Goal: Information Seeking & Learning: Understand process/instructions

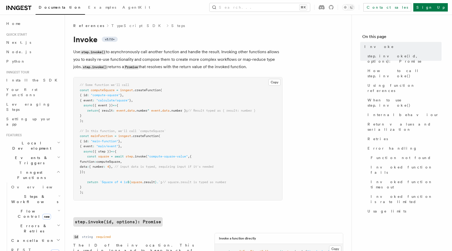
click at [99, 52] on code "step.invoke()" at bounding box center [93, 52] width 26 height 4
copy code "invoke"
drag, startPoint x: 80, startPoint y: 52, endPoint x: 103, endPoint y: 51, distance: 22.8
click at [103, 51] on p "Use step.invoke() to asynchronously call another function and handle the result…" at bounding box center [177, 59] width 209 height 23
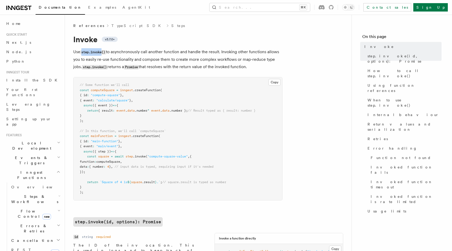
click at [103, 51] on code "step.invoke()" at bounding box center [93, 52] width 26 height 4
drag, startPoint x: 103, startPoint y: 51, endPoint x: 87, endPoint y: 51, distance: 16.0
click at [87, 51] on code "step.invoke()" at bounding box center [93, 52] width 26 height 4
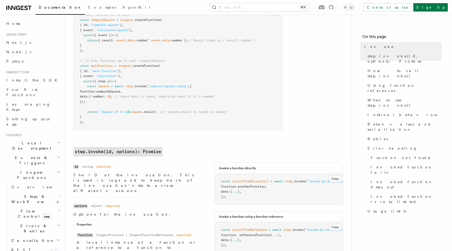
scroll to position [75, 0]
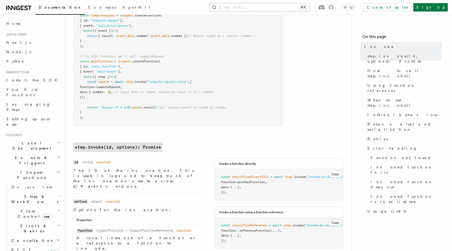
click at [264, 8] on button "Search... ⌘K" at bounding box center [260, 7] width 101 height 8
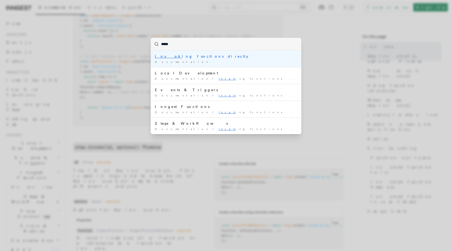
type input "******"
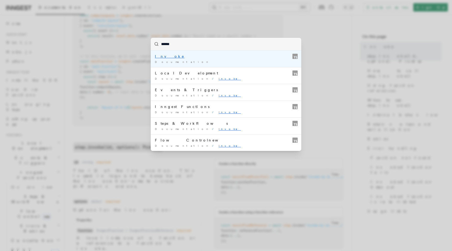
scroll to position [0, 0]
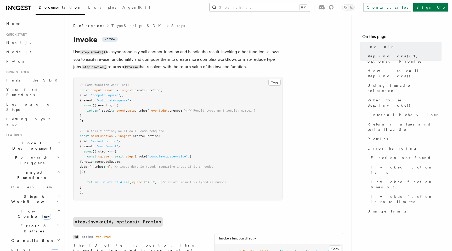
click at [294, 9] on button "Search... ⌘K" at bounding box center [260, 7] width 101 height 8
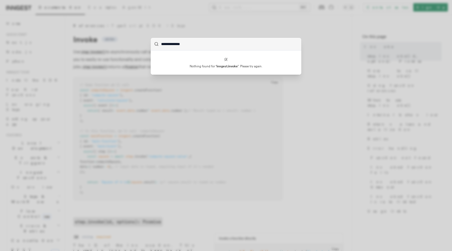
type input "**********"
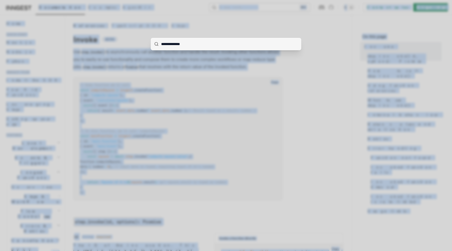
copy body "Loremipsumdol Sitametc AdipiSci Elitse... ⌘D Eiusmod tempo Inci Ut Labore... Et…"
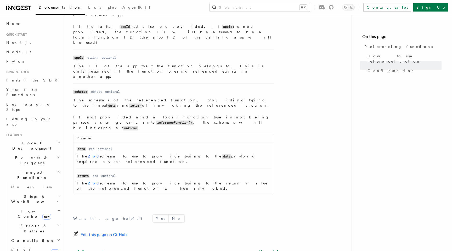
scroll to position [727, 0]
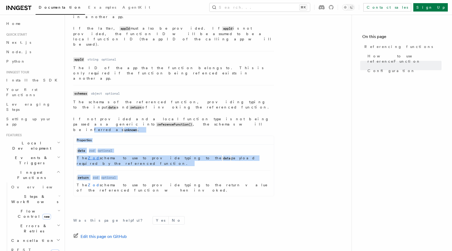
drag, startPoint x: 76, startPoint y: 93, endPoint x: 210, endPoint y: 138, distance: 141.7
click at [210, 138] on dd "The schemas of the referenced function, providing typing to the input data and …" at bounding box center [173, 147] width 201 height 97
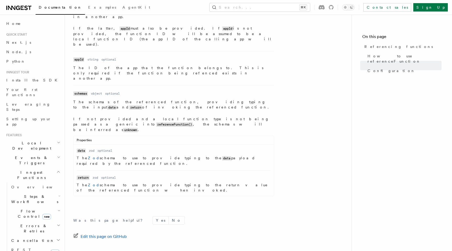
click at [210, 175] on dl "Name return Type zod Required optional Description The Zod schema to use to pro…" at bounding box center [174, 184] width 194 height 18
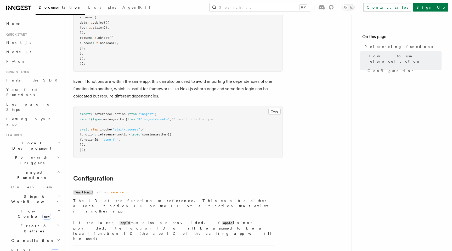
scroll to position [535, 0]
